Goal: Check status: Check status

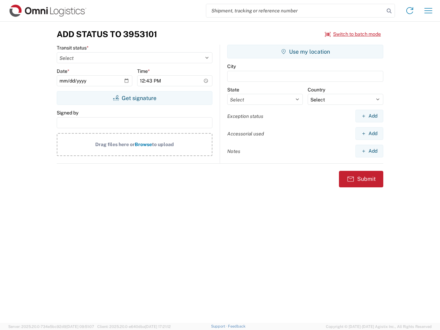
click at [295, 11] on input "search" at bounding box center [295, 10] width 178 height 13
click at [389, 11] on icon at bounding box center [389, 11] width 10 height 10
click at [410, 11] on icon at bounding box center [409, 10] width 11 height 11
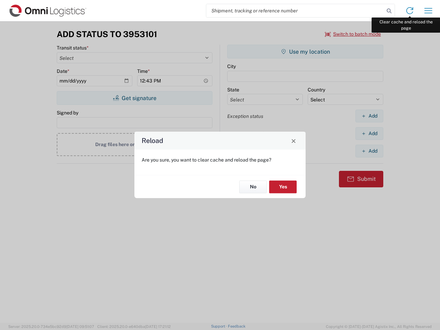
click at [428, 11] on div "Reload Are you sure, you want to clear cache and reload the page? No Yes" at bounding box center [220, 165] width 440 height 330
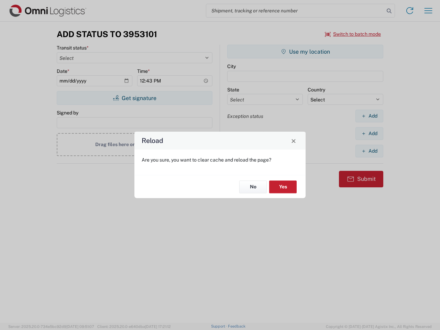
click at [353, 34] on div "Reload Are you sure, you want to clear cache and reload the page? No Yes" at bounding box center [220, 165] width 440 height 330
click at [134, 98] on div "Reload Are you sure, you want to clear cache and reload the page? No Yes" at bounding box center [220, 165] width 440 height 330
click at [305, 52] on div "Reload Are you sure, you want to clear cache and reload the page? No Yes" at bounding box center [220, 165] width 440 height 330
click at [369, 116] on div "Reload Are you sure, you want to clear cache and reload the page? No Yes" at bounding box center [220, 165] width 440 height 330
click at [369, 133] on div "Reload Are you sure, you want to clear cache and reload the page? No Yes" at bounding box center [220, 165] width 440 height 330
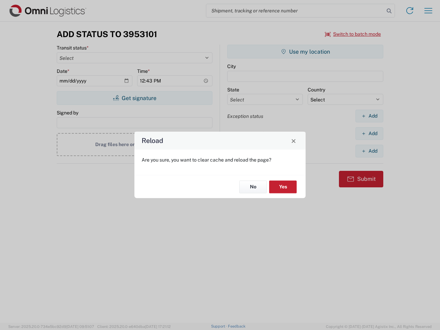
click at [369, 151] on div "Reload Are you sure, you want to clear cache and reload the page? No Yes" at bounding box center [220, 165] width 440 height 330
